Goal: Task Accomplishment & Management: Manage account settings

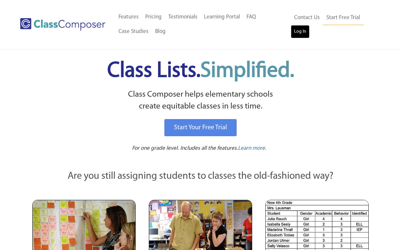
click at [299, 30] on link "Log In" at bounding box center [300, 31] width 19 height 13
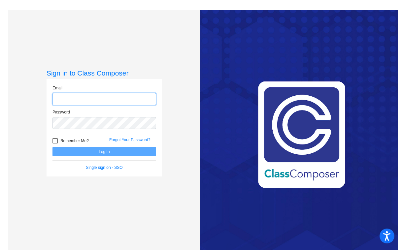
type input "[PERSON_NAME][EMAIL_ADDRESS][PERSON_NAME][DOMAIN_NAME]"
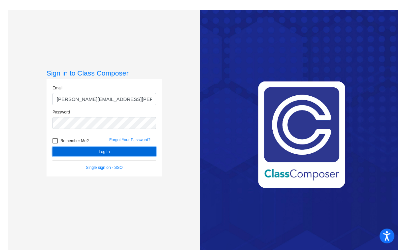
click at [88, 149] on button "Log In" at bounding box center [105, 152] width 104 height 10
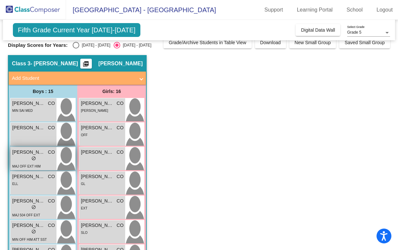
scroll to position [6, 0]
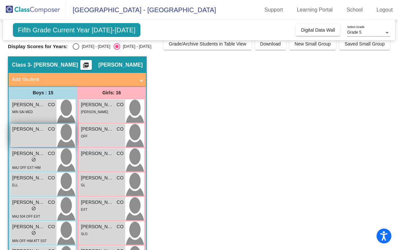
click at [35, 141] on div "[PERSON_NAME] CO lock do_not_disturb_alt" at bounding box center [34, 135] width 46 height 23
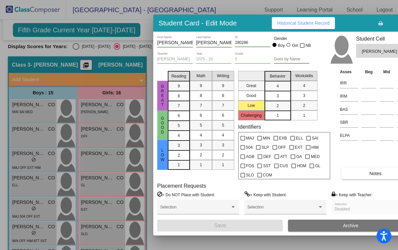
click at [334, 225] on button "Archive" at bounding box center [350, 226] width 125 height 12
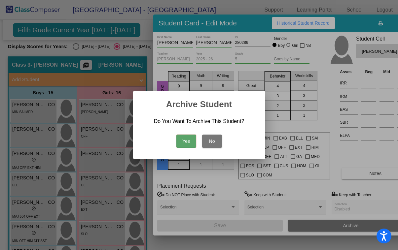
click at [187, 140] on button "Yes" at bounding box center [186, 141] width 20 height 13
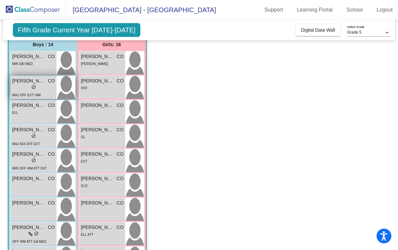
scroll to position [55, 0]
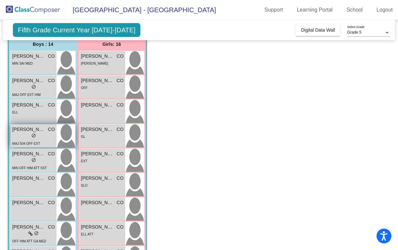
click at [38, 138] on div "lock do_not_disturb_alt" at bounding box center [33, 136] width 43 height 7
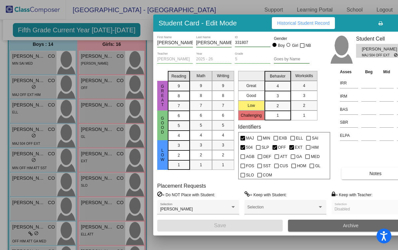
click at [348, 225] on span "Archive" at bounding box center [351, 225] width 16 height 5
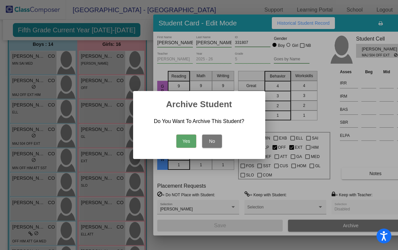
click at [187, 142] on button "Yes" at bounding box center [186, 141] width 20 height 13
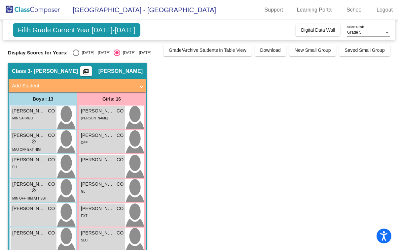
scroll to position [0, 0]
click at [35, 115] on div "MIN SAI MED" at bounding box center [33, 118] width 43 height 7
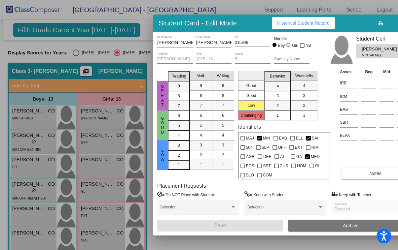
click at [367, 84] on input at bounding box center [368, 83] width 15 height 10
click at [278, 208] on span at bounding box center [282, 209] width 70 height 5
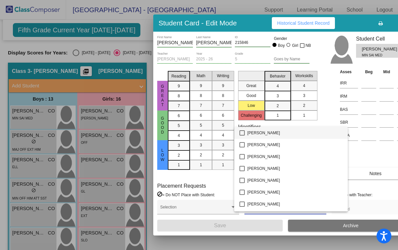
click at [377, 186] on div at bounding box center [199, 125] width 398 height 250
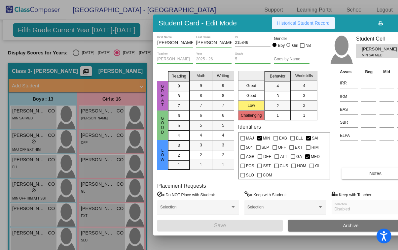
click at [290, 25] on span "Historical Student Record" at bounding box center [303, 22] width 53 height 5
